Goal: Task Accomplishment & Management: Use online tool/utility

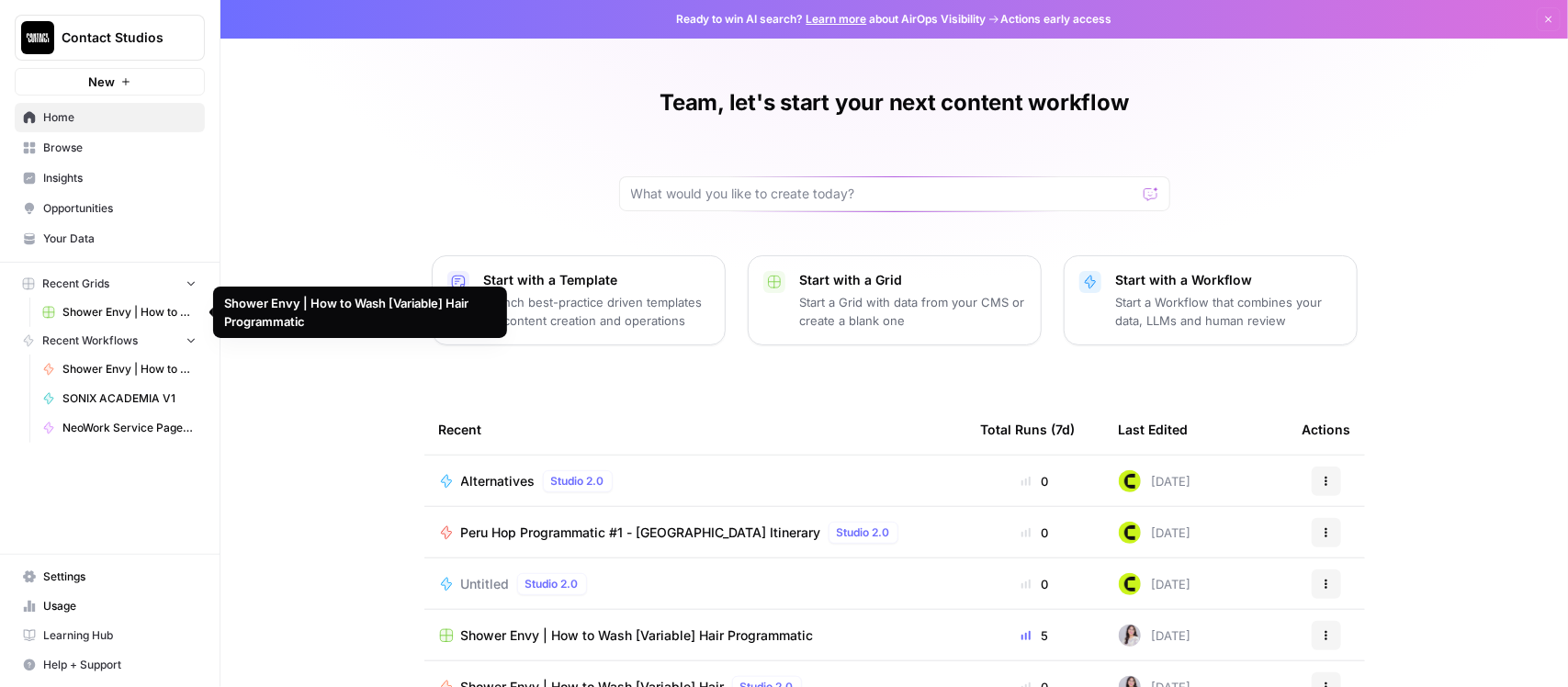
click at [97, 306] on span "Shower Envy | How to Wash [Variable] Hair Programmatic" at bounding box center [129, 312] width 134 height 17
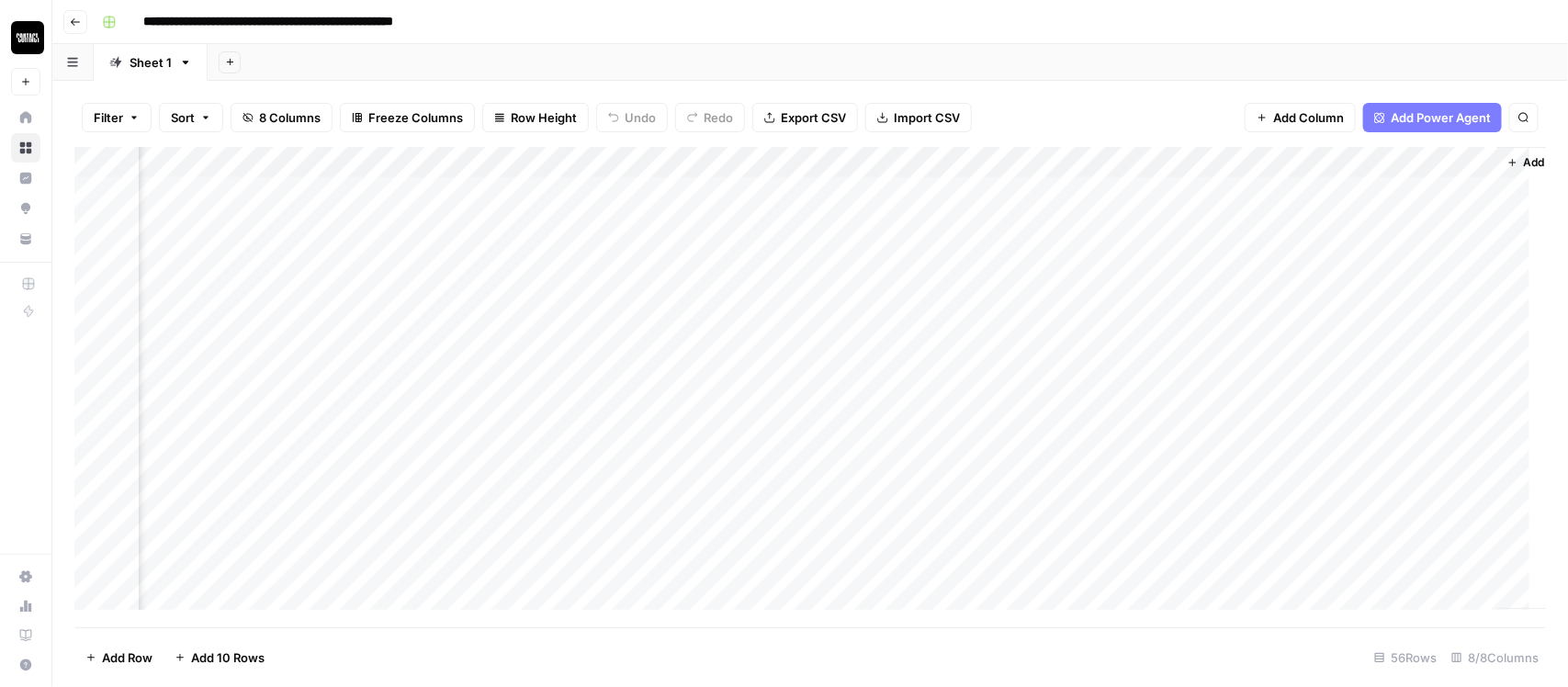
scroll to position [0, 728]
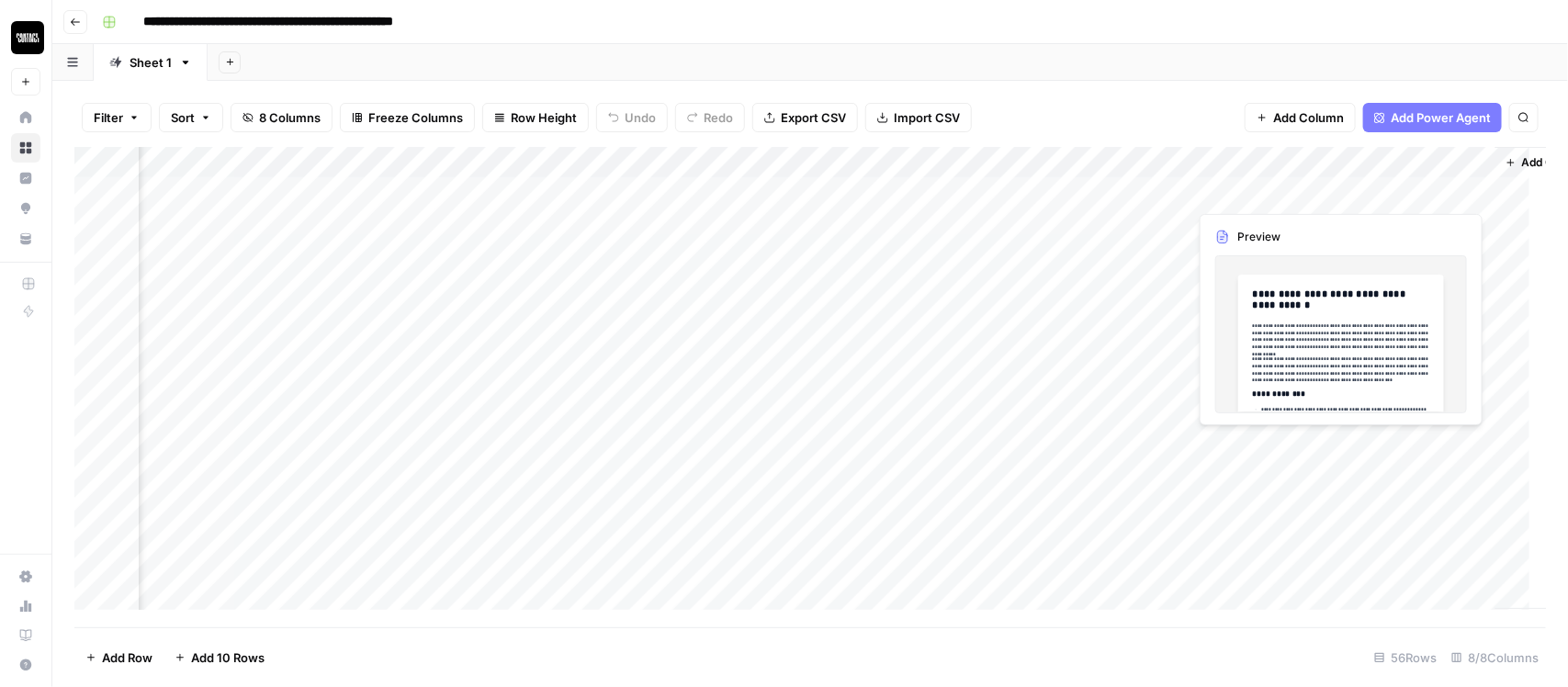
click at [1391, 189] on div "Add Column" at bounding box center [811, 387] width 1473 height 480
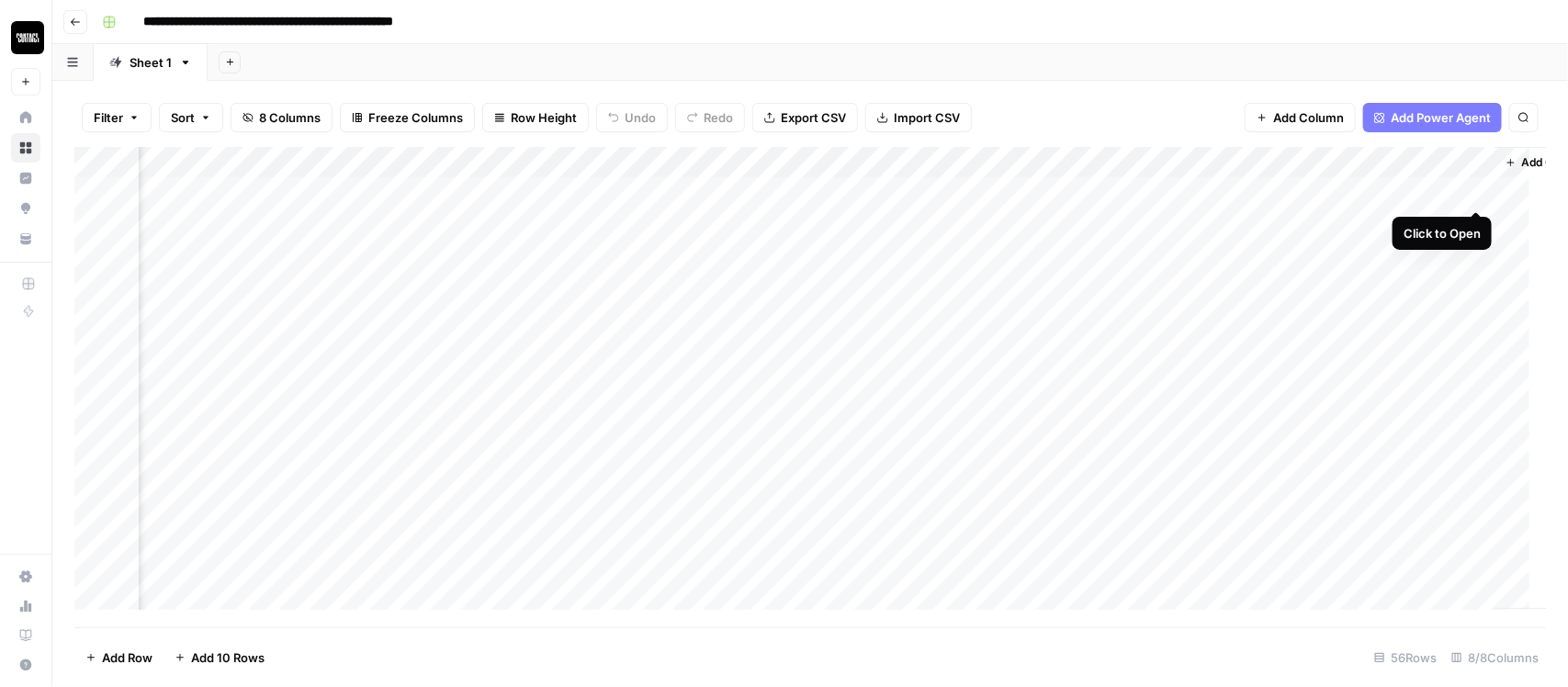
click at [1474, 191] on div "Add Column" at bounding box center [811, 387] width 1473 height 480
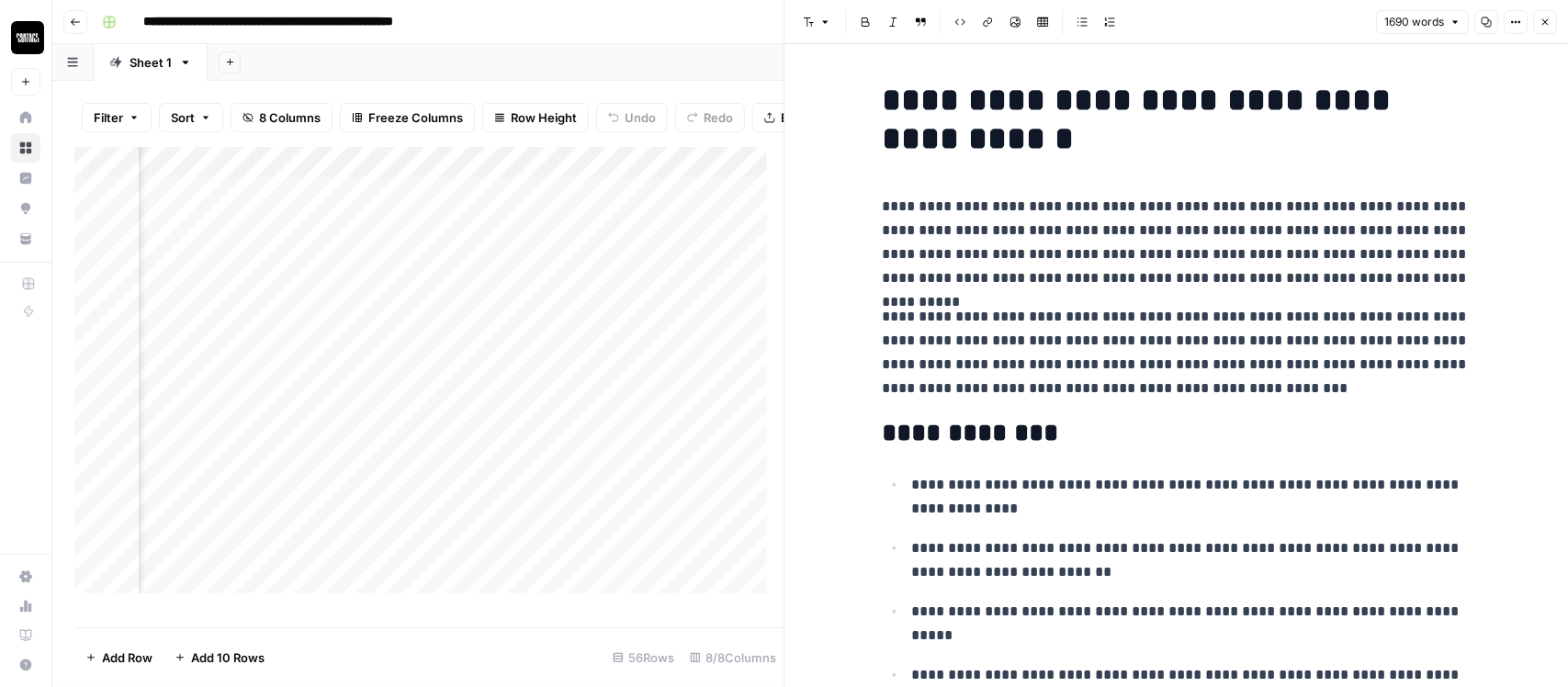
click at [1549, 25] on icon "button" at bounding box center [1545, 21] width 11 height 11
